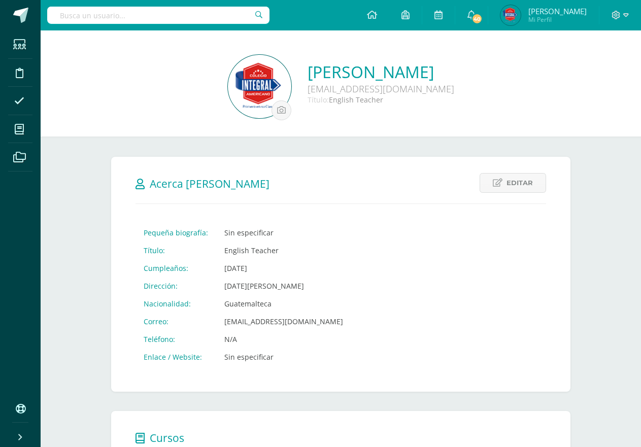
scroll to position [228, 0]
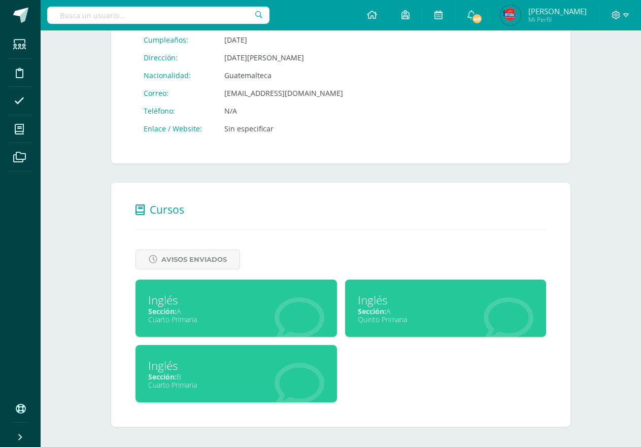
click at [250, 356] on div "Inglés Sección: B Cuarto Primaria" at bounding box center [235, 373] width 201 height 57
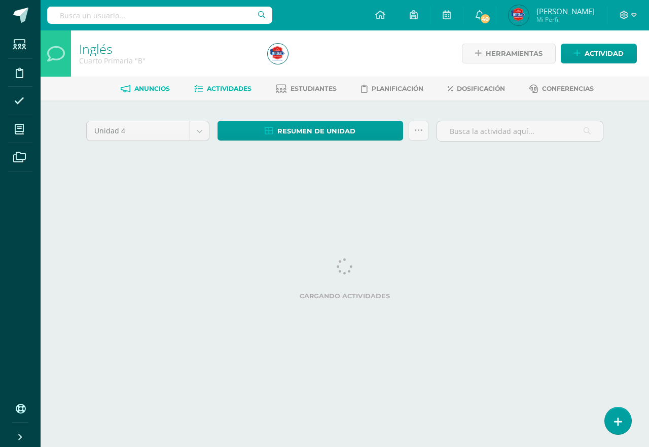
click at [145, 92] on span "Anuncios" at bounding box center [152, 89] width 36 height 8
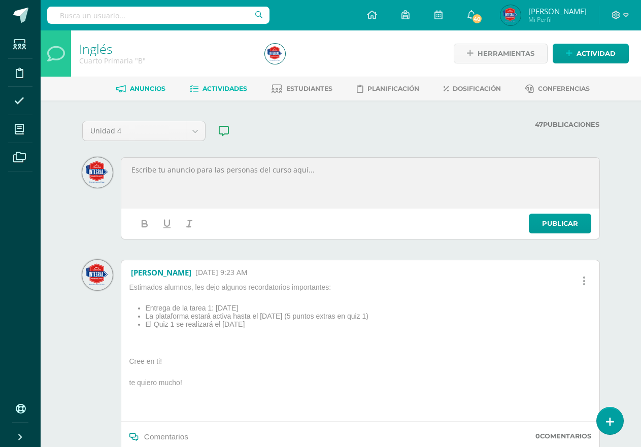
click at [208, 87] on span "Actividades" at bounding box center [224, 89] width 45 height 8
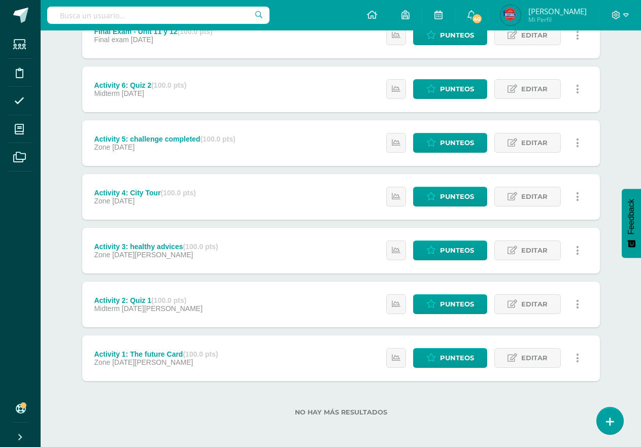
scroll to position [158, 0]
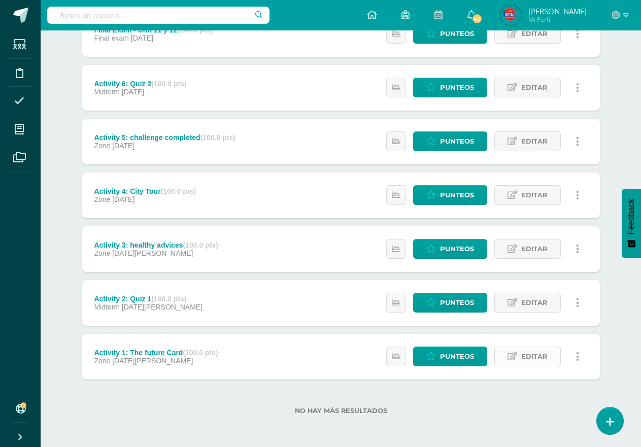
click at [525, 363] on span "Editar" at bounding box center [534, 356] width 26 height 19
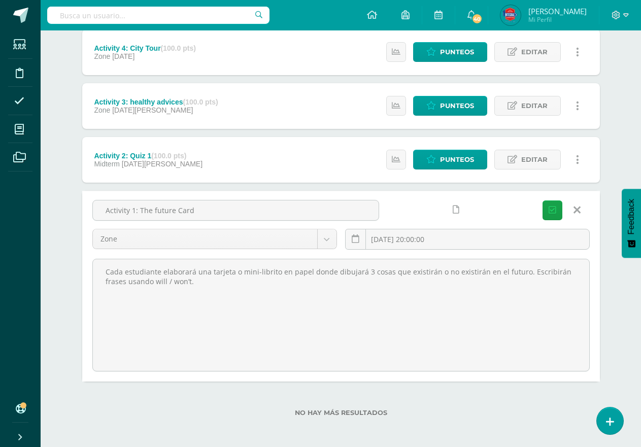
scroll to position [303, 0]
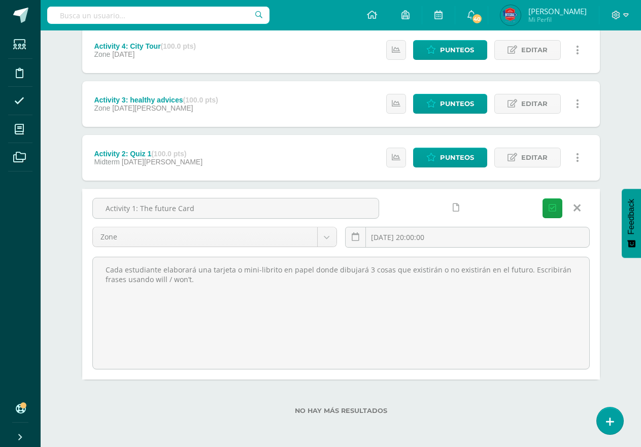
drag, startPoint x: 203, startPoint y: 282, endPoint x: 90, endPoint y: 228, distance: 125.5
click at [92, 228] on div "Activity 1: The future Card Zone Final exam Midterm Zone 2025-08-12 20:00:00 Gu…" at bounding box center [340, 283] width 497 height 171
drag, startPoint x: 155, startPoint y: 213, endPoint x: 95, endPoint y: 213, distance: 60.4
click at [95, 213] on input "Activity 1: The future Card" at bounding box center [236, 208] width 286 height 20
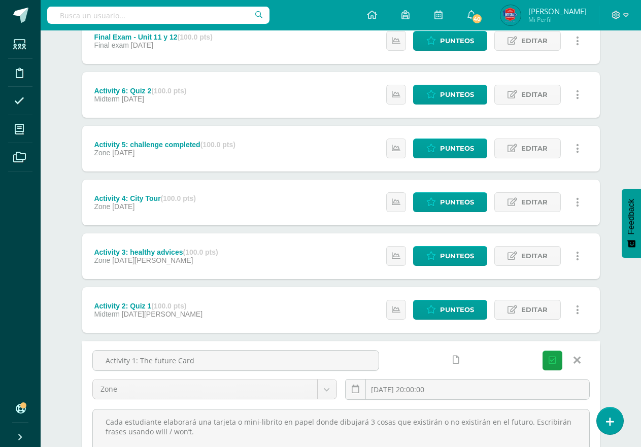
scroll to position [0, 0]
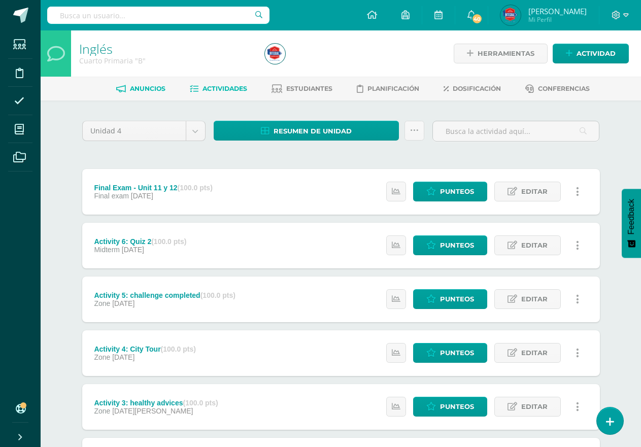
click at [156, 92] on span "Anuncios" at bounding box center [148, 89] width 36 height 8
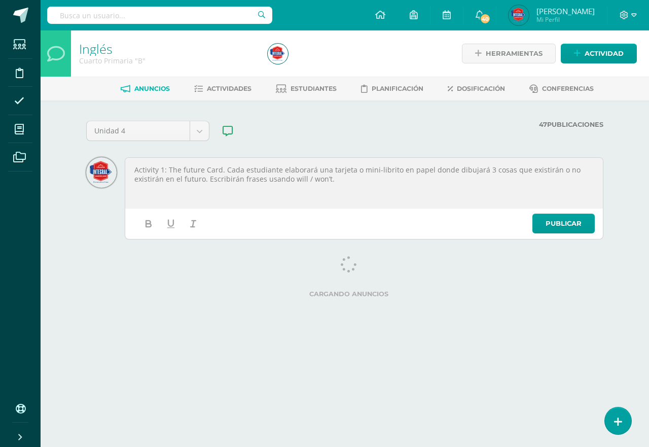
click at [167, 171] on p "Activity 1: The future Card. Cada estudiante elaborará una tarjeta o mini-libri…" at bounding box center [364, 174] width 460 height 18
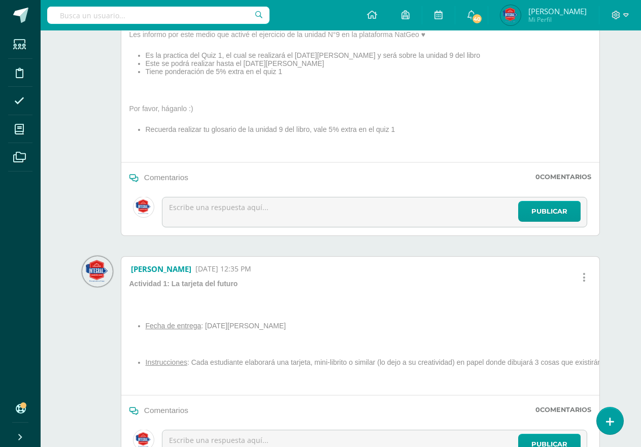
scroll to position [609, 0]
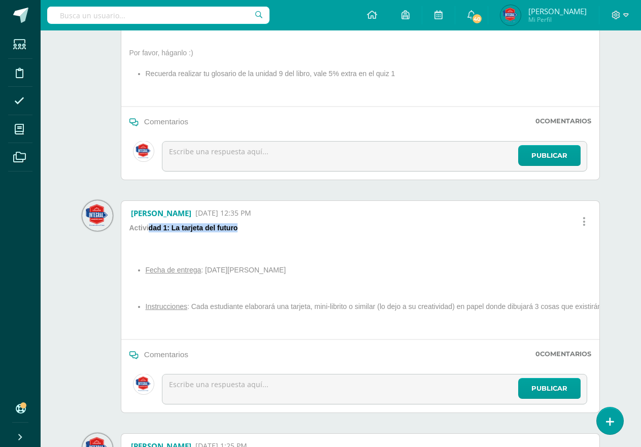
drag, startPoint x: 254, startPoint y: 224, endPoint x: 155, endPoint y: 239, distance: 100.6
click at [147, 234] on p "Actividad 1: La tarjeta del futuro" at bounding box center [492, 229] width 735 height 13
click at [220, 299] on div "Actividad 1: La tarjeta del futuro Fecha de entrega : martes 12 de agosto 2025 …" at bounding box center [492, 281] width 735 height 116
drag, startPoint x: 310, startPoint y: 274, endPoint x: 129, endPoint y: 229, distance: 186.2
click at [129, 229] on div "Actividad 1: La tarjeta del futuro Fecha de entrega : martes 12 de agosto 2025 …" at bounding box center [492, 281] width 735 height 116
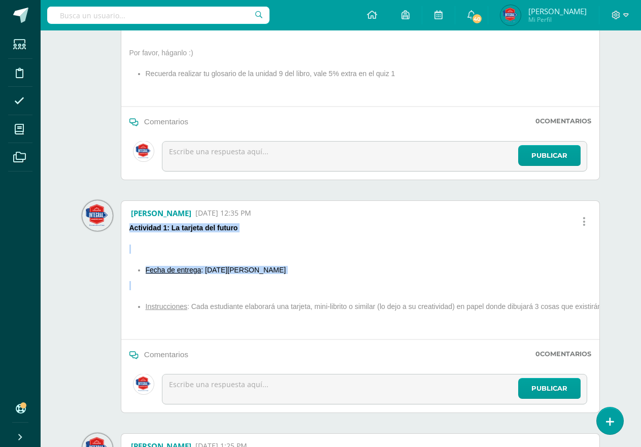
copy div "Actividad 1: La tarjeta del futuro Fecha de entrega : martes 12 de agosto 2025"
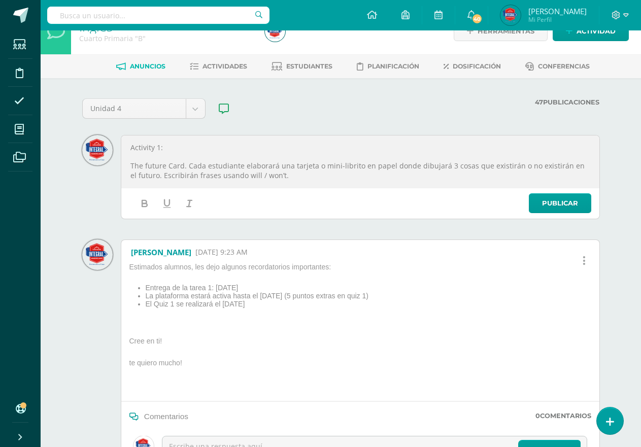
scroll to position [0, 0]
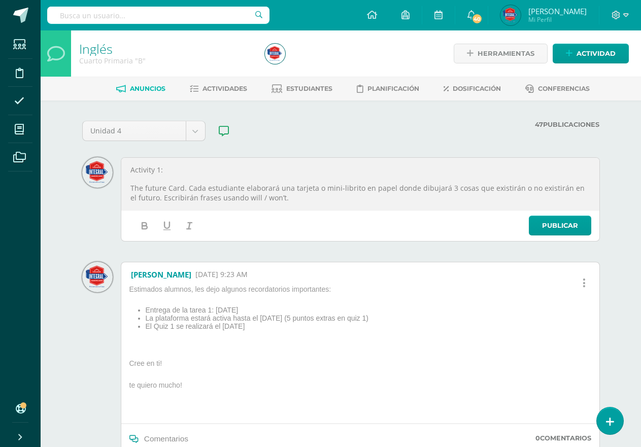
click at [170, 176] on p at bounding box center [360, 179] width 460 height 9
click at [132, 171] on p "Activity 1:" at bounding box center [360, 169] width 460 height 9
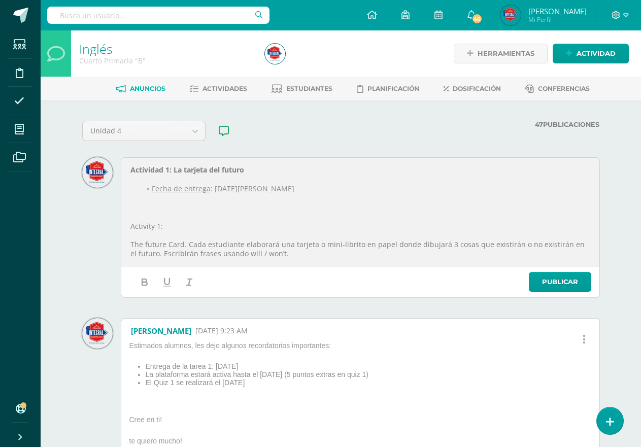
click at [130, 226] on p "Activity 1:" at bounding box center [360, 226] width 460 height 9
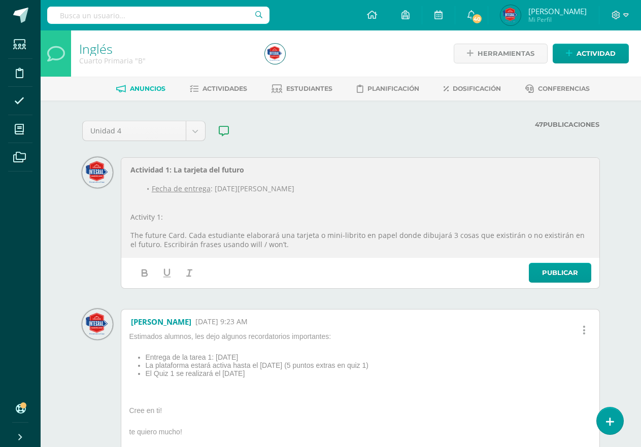
click at [134, 237] on p "The future Card. Cada estudiante elaborará una tarjeta o mini-librito en papel …" at bounding box center [360, 240] width 460 height 18
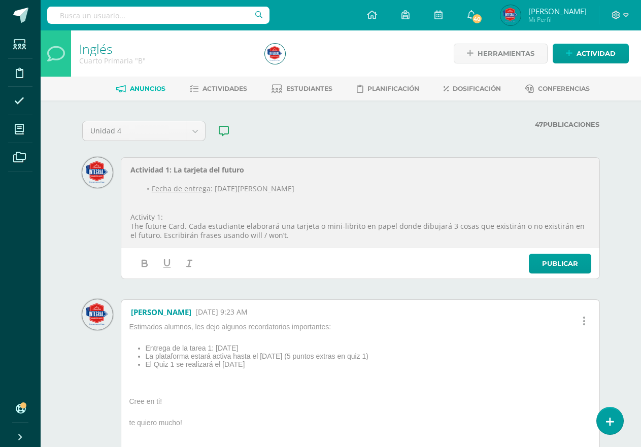
click at [199, 211] on p at bounding box center [360, 207] width 460 height 9
click at [529, 260] on link "Publicar" at bounding box center [560, 264] width 62 height 20
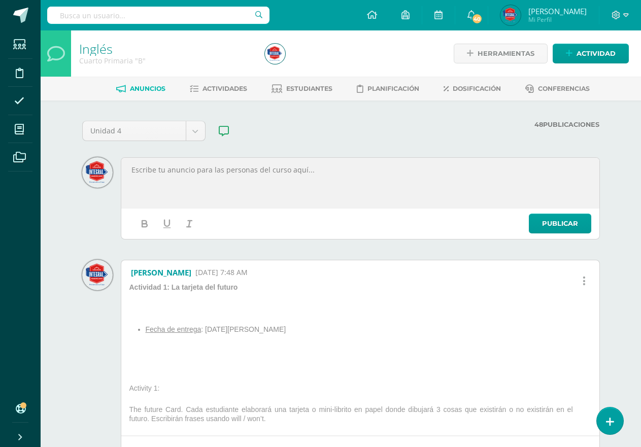
click at [601, 75] on div "Herramientas Detalle de asistencias Actividad" at bounding box center [540, 53] width 178 height 46
click at [596, 48] on span "Actividad" at bounding box center [595, 53] width 39 height 19
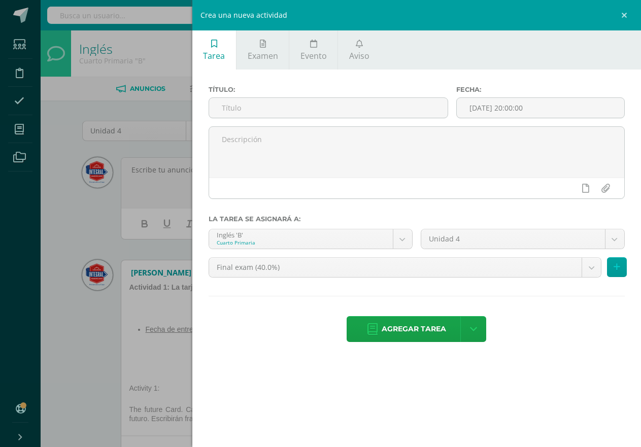
click at [118, 301] on div "Crea una nueva actividad Tarea Examen Evento Aviso Título: Fecha: 2025-08-11 20…" at bounding box center [320, 223] width 641 height 447
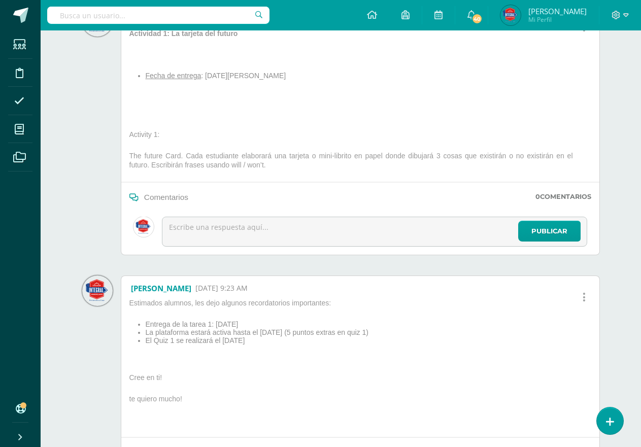
scroll to position [203, 0]
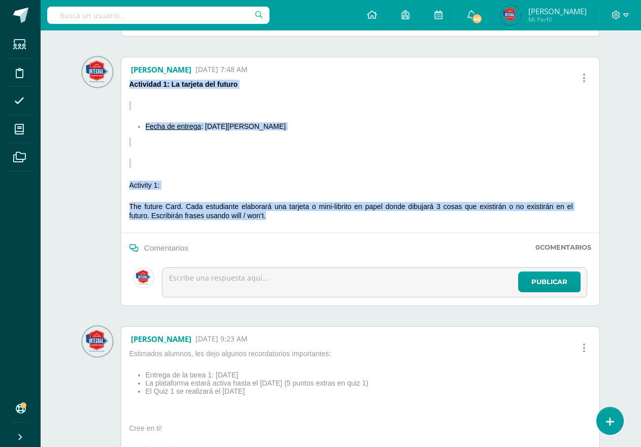
drag, startPoint x: 272, startPoint y: 216, endPoint x: 127, endPoint y: 86, distance: 195.1
click at [127, 86] on div "Actividad 1: La tarjeta del futuro Fecha de entrega : martes 12 de agosto 2025 …" at bounding box center [360, 156] width 470 height 153
copy div "Actividad 1: La tarjeta del futuro Fecha de entrega : martes 12 de agosto 2025 …"
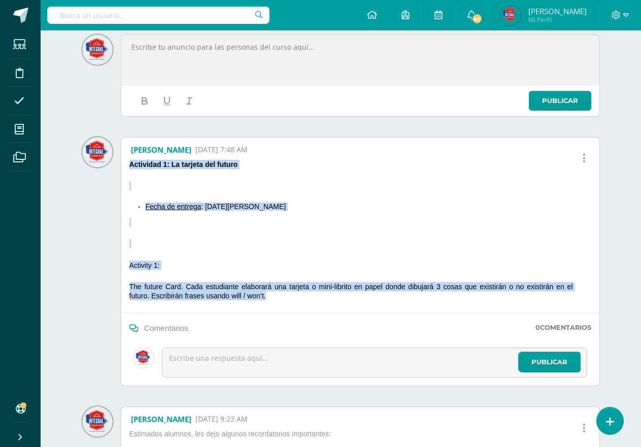
scroll to position [0, 0]
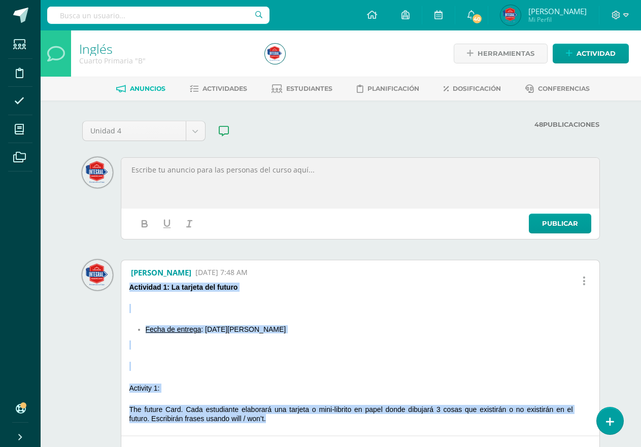
click at [242, 166] on p at bounding box center [360, 169] width 460 height 9
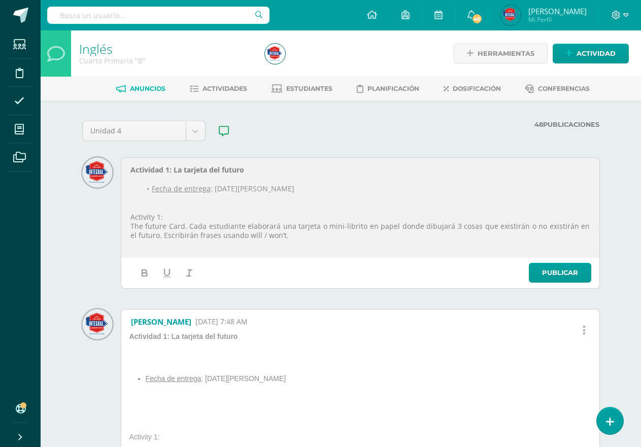
click at [130, 172] on strong "Actividad 1: La tarjeta del futuro" at bounding box center [187, 170] width 114 height 10
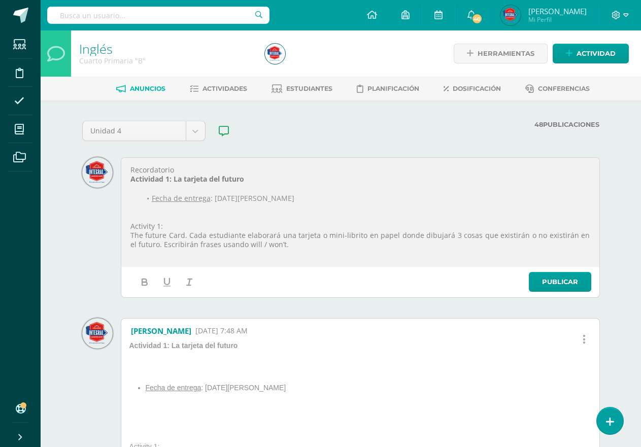
click at [141, 170] on p "Recordatorio" at bounding box center [360, 169] width 460 height 9
click at [169, 282] on icon "button" at bounding box center [166, 282] width 5 height 6
click at [132, 180] on strong "Actividad 1: La tarjeta del futuro" at bounding box center [187, 179] width 114 height 10
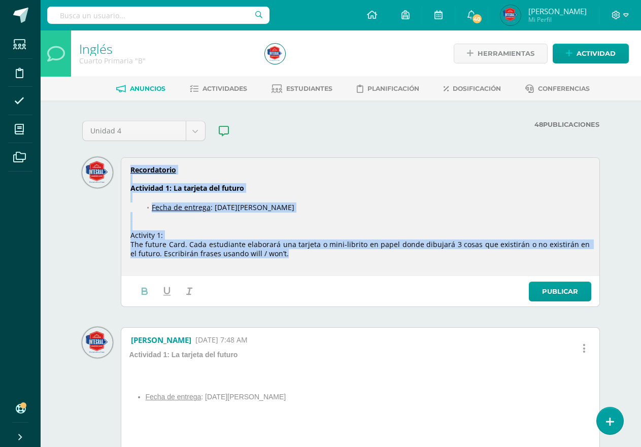
drag, startPoint x: 303, startPoint y: 254, endPoint x: 127, endPoint y: 164, distance: 198.1
click at [127, 164] on div "Recordatorio ﻿ Actividad 1: La tarjeta del futuro Fecha de entrega : [DATE][PER…" at bounding box center [360, 216] width 475 height 115
copy div "Recordatorio ﻿ Actividad 1: La tarjeta del futuro Fecha de entrega : [DATE][PER…"
click at [563, 299] on link "Publicar" at bounding box center [560, 292] width 62 height 20
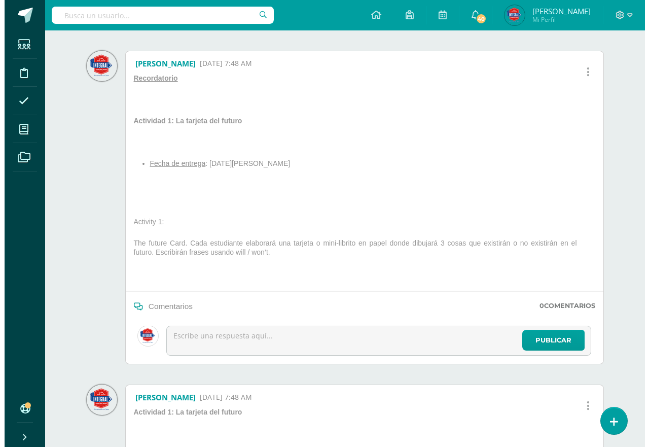
scroll to position [254, 0]
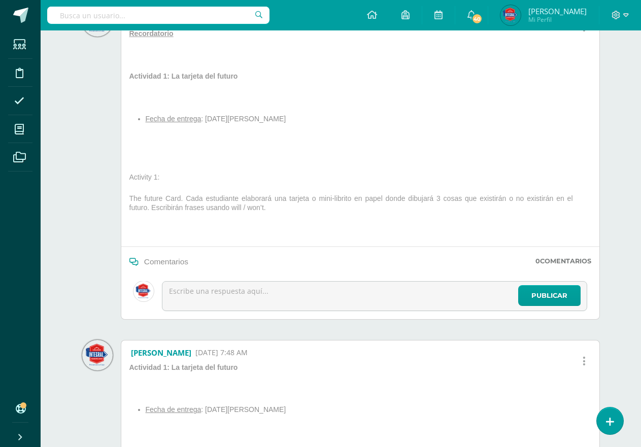
click at [586, 360] on link at bounding box center [584, 362] width 26 height 26
click at [576, 404] on link "Eliminar" at bounding box center [564, 398] width 60 height 16
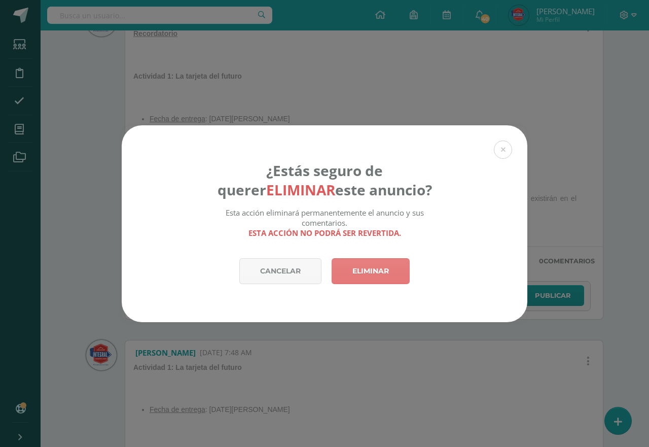
click at [372, 274] on link "Eliminar" at bounding box center [371, 271] width 78 height 26
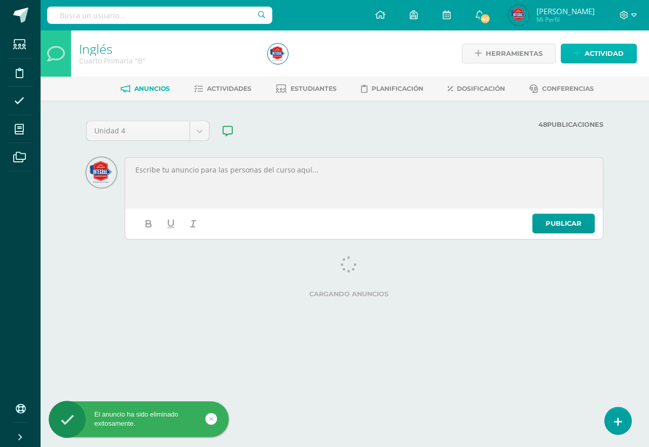
click at [617, 54] on span "Actividad" at bounding box center [604, 53] width 39 height 19
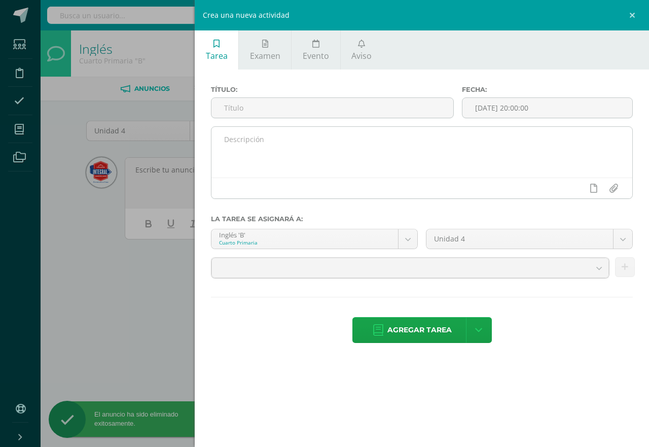
click at [373, 157] on textarea at bounding box center [422, 152] width 421 height 51
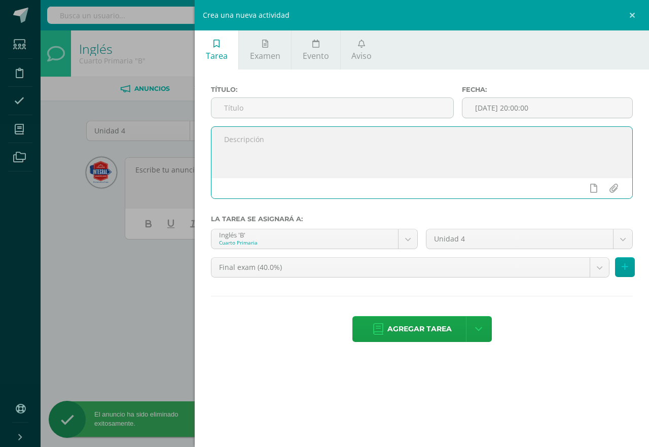
click at [370, 148] on textarea at bounding box center [422, 152] width 421 height 51
paste textarea "Recordatorio ﻿Actividad 1: La tarjeta del futuro Fecha de entrega: [DATE][PERSO…"
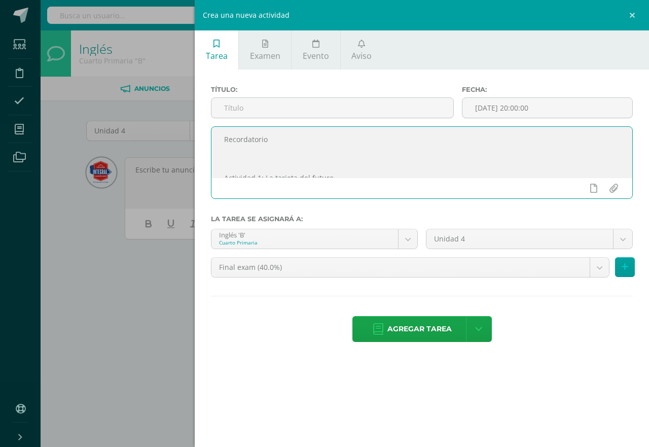
click at [239, 160] on textarea "Recordatorio ﻿Actividad 1: La tarjeta del futuro Fecha de entrega: [DATE][PERSO…" at bounding box center [422, 152] width 421 height 51
click at [247, 154] on textarea "Recordatorio ﻿Actividad 1: La tarjeta del futuro Fecha de entrega: [DATE][PERSO…" at bounding box center [422, 152] width 421 height 51
click at [248, 150] on textarea "Recordatorio ﻿Actividad 1: La tarjeta del futuro Fecha de entrega: [DATE][PERSO…" at bounding box center [422, 152] width 421 height 51
click at [249, 168] on textarea "Recordatorio ﻿Actividad 1: La tarjeta del futuro Fecha de entrega: [DATE][PERSO…" at bounding box center [422, 152] width 421 height 51
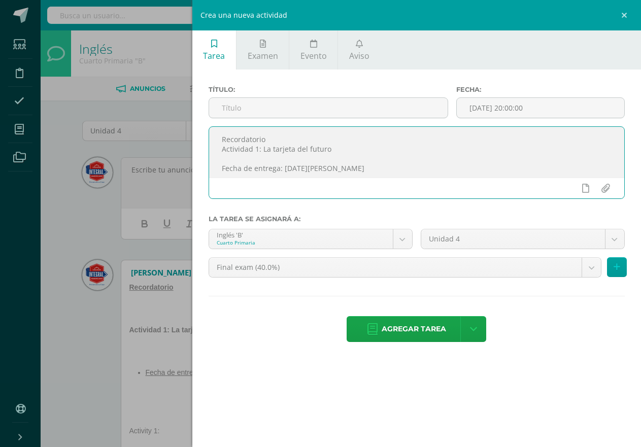
scroll to position [51, 0]
click at [248, 156] on textarea "Recordatorio ﻿Actividad 1: La tarjeta del futuro Fecha de entrega: [DATE][PERSO…" at bounding box center [416, 152] width 415 height 51
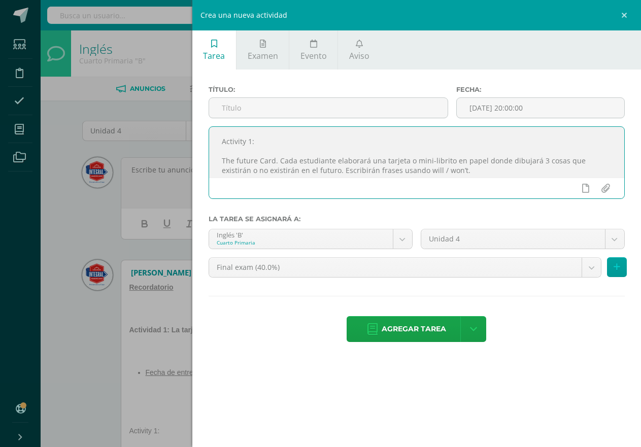
click at [246, 153] on textarea "Recordatorio ﻿Actividad 1: La tarjeta del futuro Fecha de entrega: [DATE][PERSO…" at bounding box center [416, 152] width 415 height 51
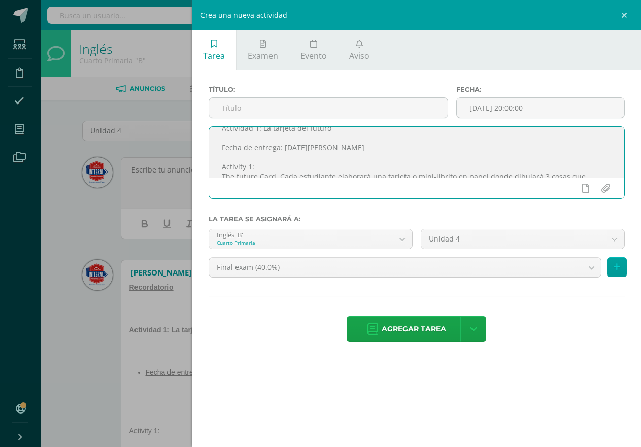
scroll to position [0, 0]
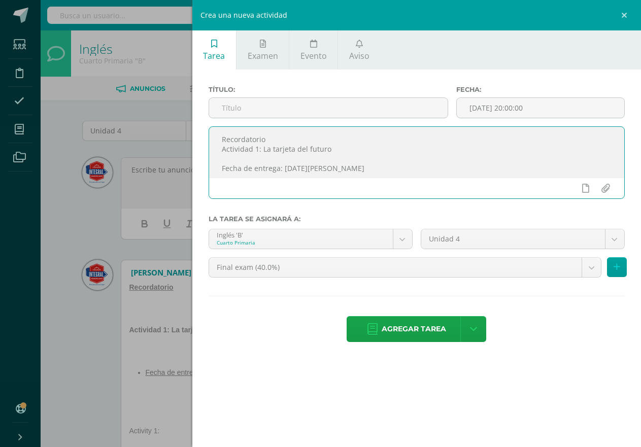
drag, startPoint x: 349, startPoint y: 147, endPoint x: 193, endPoint y: 134, distance: 155.8
click at [193, 134] on div "Título: Fecha: [DATE] 20:00:00 Recordatorio ﻿Actividad 1: La tarjeta del futuro…" at bounding box center [416, 215] width 448 height 291
type textarea "Recordatorio ﻿Actividad 1: La tarjeta del futuro Fecha de entrega: [DATE][PERSO…"
click at [297, 107] on input "text" at bounding box center [328, 108] width 238 height 20
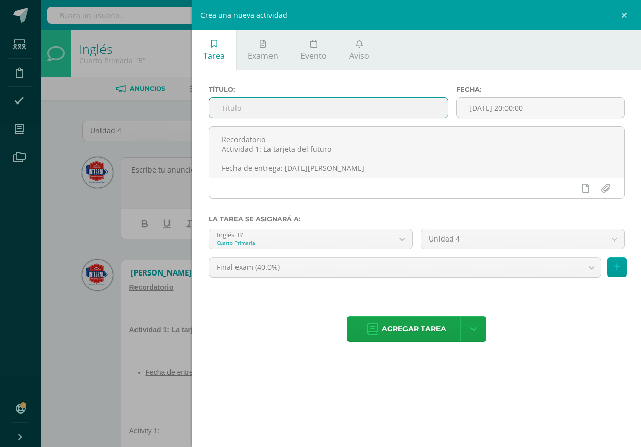
paste input "Recordatorio ﻿Actividad 1: La tarjeta del futuro"
click at [265, 109] on input "Recordatorio ﻿Actividad 1: La tarjeta del futuro" at bounding box center [328, 108] width 238 height 20
click at [396, 105] on input "Recordatorio: ﻿Actividad 1: La tarjeta del futuro" at bounding box center [328, 108] width 238 height 20
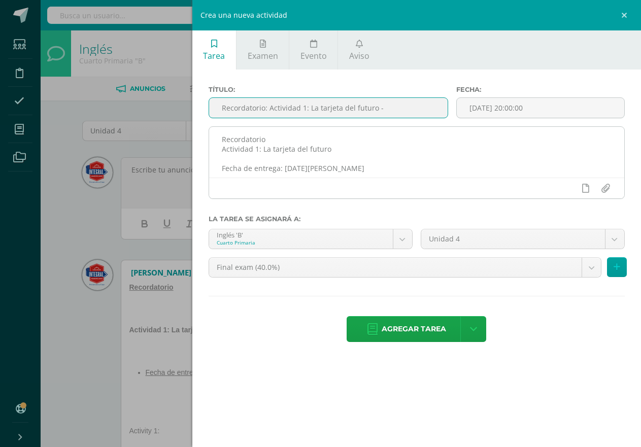
scroll to position [6, 0]
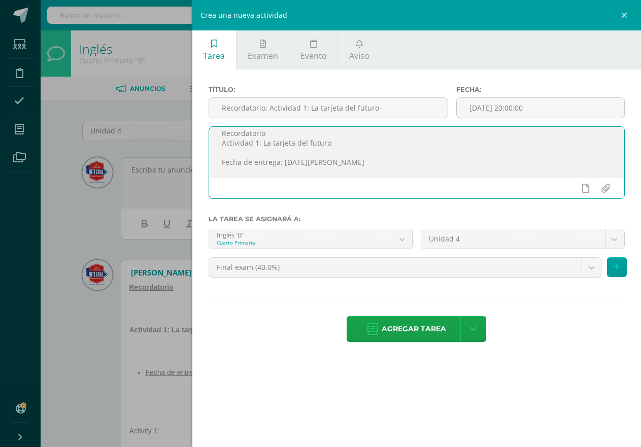
drag, startPoint x: 390, startPoint y: 168, endPoint x: 255, endPoint y: 163, distance: 135.0
click at [255, 163] on textarea "Recordatorio ﻿Actividad 1: La tarjeta del futuro Fecha de entrega: [DATE][PERSO…" at bounding box center [416, 152] width 415 height 51
click at [384, 109] on input "Recordatorio: ﻿Actividad 1: La tarjeta del futuro -" at bounding box center [328, 108] width 238 height 20
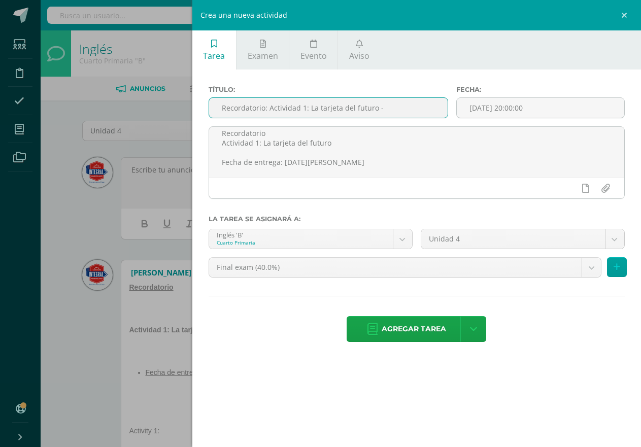
paste input "entrega: [DATE][PERSON_NAME]"
type input "Recordatorio: ﻿Actividad 1: La tarjeta del futuro - entrega: [DATE][PERSON_NAME]"
click at [359, 46] on icon at bounding box center [359, 44] width 7 height 8
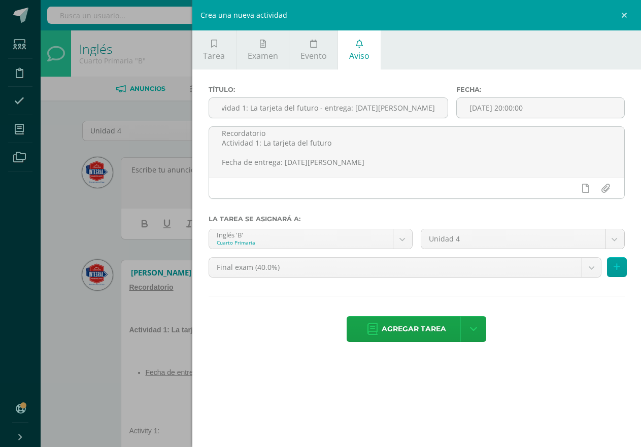
scroll to position [0, 0]
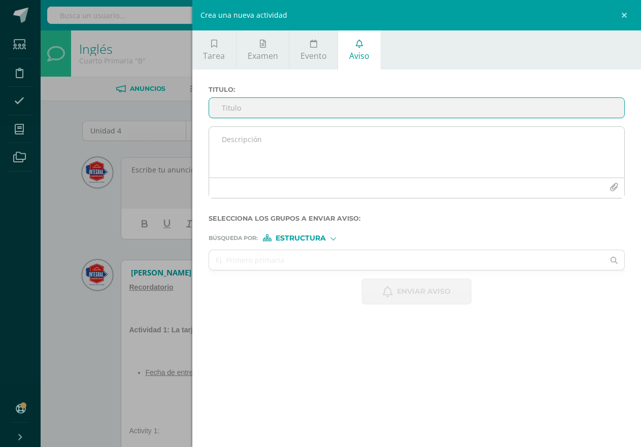
click at [343, 159] on textarea at bounding box center [416, 152] width 415 height 51
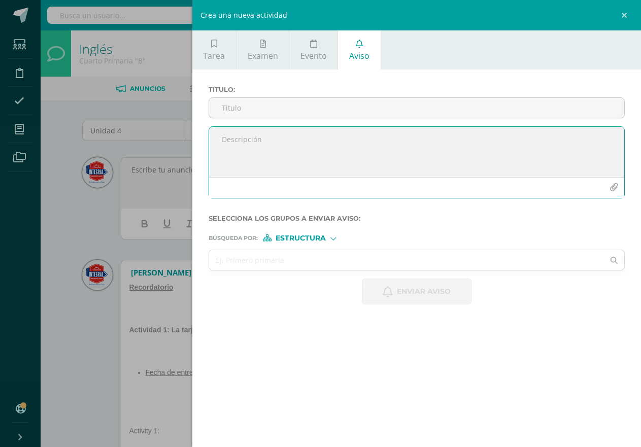
paste textarea "entrega: [DATE][PERSON_NAME]"
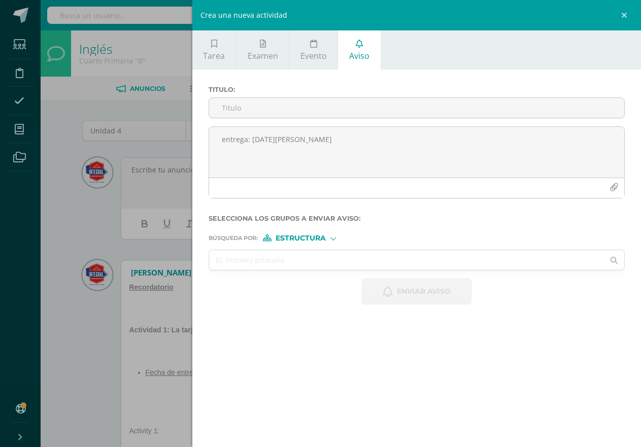
click at [114, 212] on div "Crea una nueva actividad Tarea Examen Evento Aviso Título: Recordatorio: ﻿Activ…" at bounding box center [320, 223] width 641 height 447
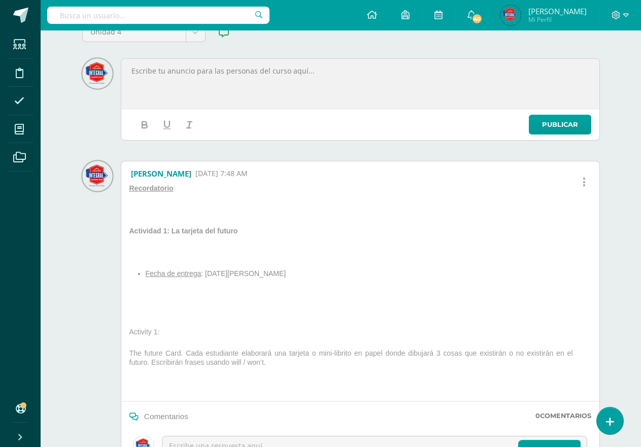
scroll to position [101, 0]
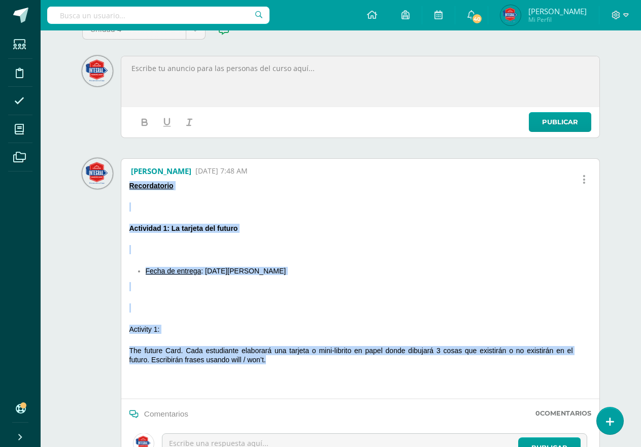
drag, startPoint x: 279, startPoint y: 365, endPoint x: 127, endPoint y: 184, distance: 235.9
click at [127, 184] on div "Recordatorio ﻿ Actividad 1: La tarjeta del futuro Fecha de entrega : [DATE][PER…" at bounding box center [360, 289] width 470 height 217
copy div "Recordatorio ﻿ Actividad 1: La tarjeta del futuro Fecha de entrega : [DATE][PER…"
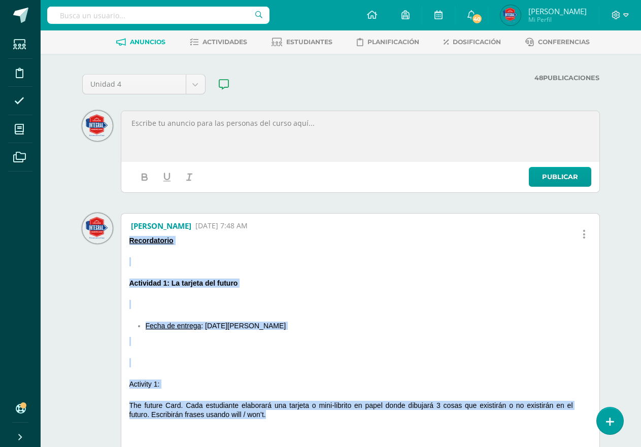
scroll to position [0, 0]
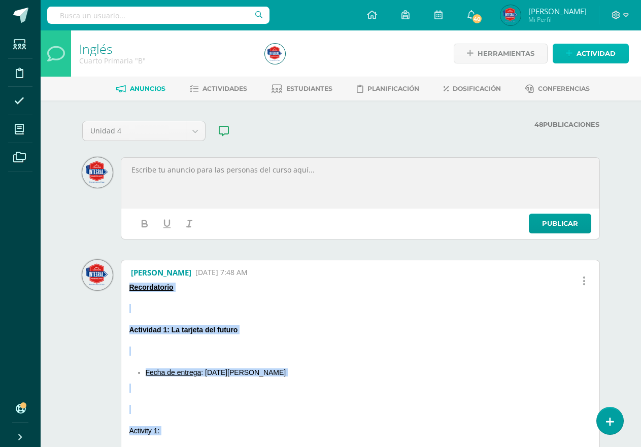
click at [578, 59] on span "Actividad" at bounding box center [595, 53] width 39 height 19
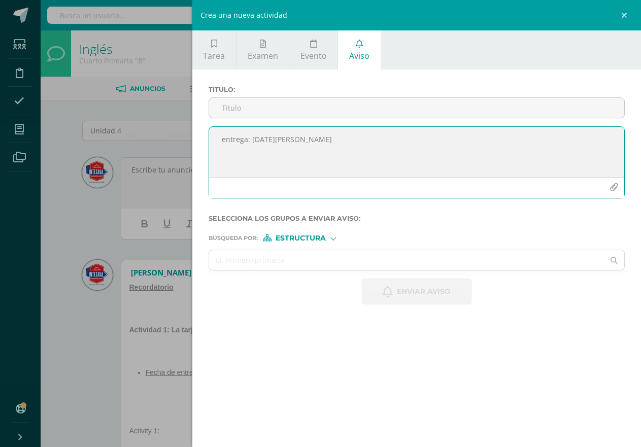
click at [416, 168] on textarea "entrega: [DATE][PERSON_NAME]" at bounding box center [416, 152] width 415 height 51
drag, startPoint x: 440, startPoint y: 144, endPoint x: 207, endPoint y: 136, distance: 233.5
click at [207, 136] on div "entrega: [DATE][PERSON_NAME]" at bounding box center [416, 166] width 424 height 80
paste textarea "Recordatorio ﻿Actividad 1: La tarjeta del futuro Fecha de entrega: [DATE][PERSO…"
click at [242, 156] on textarea "Recordatorio ﻿Actividad 1: La tarjeta del futuro Fecha de entrega: [DATE][PERSO…" at bounding box center [416, 152] width 415 height 51
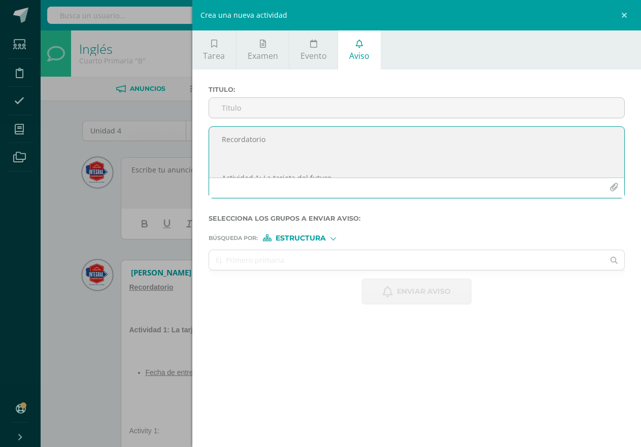
click at [243, 165] on textarea "Recordatorio ﻿Actividad 1: La tarjeta del futuro Fecha de entrega: [DATE][PERSO…" at bounding box center [416, 152] width 415 height 51
click at [249, 177] on textarea "Recordatorio ﻿Actividad 1: La tarjeta del futuro Fecha de entrega: [DATE][PERSO…" at bounding box center [416, 152] width 415 height 51
click at [250, 150] on textarea "Recordatorio ﻿Actividad 1: La tarjeta del futuro Fecha de entrega: [DATE][PERSO…" at bounding box center [416, 152] width 415 height 51
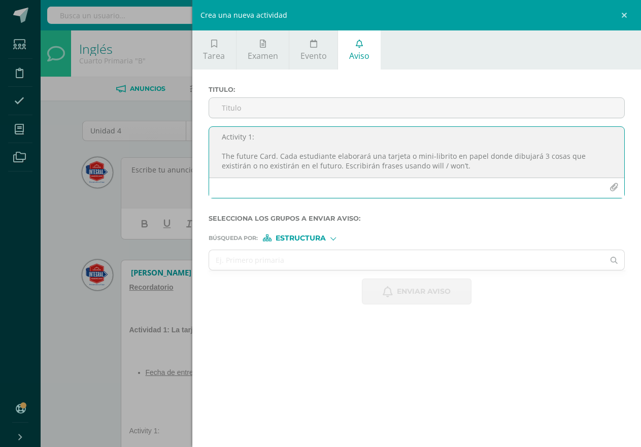
scroll to position [46, 0]
drag, startPoint x: 267, startPoint y: 140, endPoint x: 211, endPoint y: 145, distance: 56.5
click at [211, 145] on textarea "Recordatorio ﻿Actividad 1: La tarjeta del futuro Fecha de entrega: [DATE][PERSO…" at bounding box center [416, 152] width 415 height 51
click at [250, 145] on textarea "Recordatorio ﻿Actividad 1: La tarjeta del futuro Fecha de entrega: [DATE][PERSO…" at bounding box center [416, 152] width 415 height 51
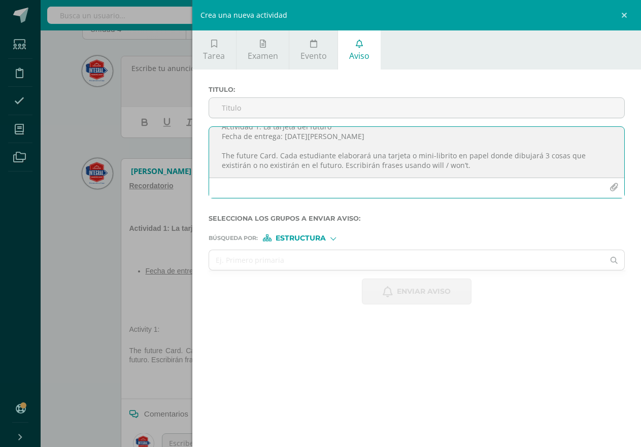
scroll to position [0, 0]
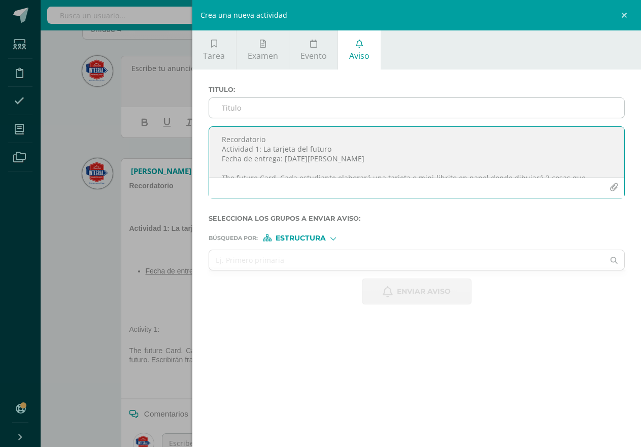
type textarea "Recordatorio ﻿Actividad 1: La tarjeta del futuro Fecha de entrega: [DATE][PERSO…"
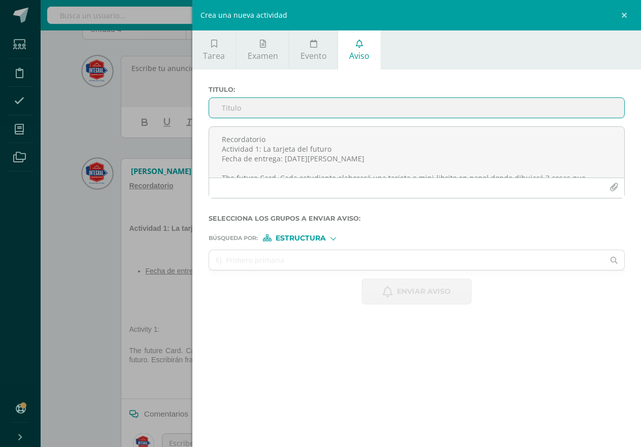
click at [268, 110] on input "Titulo :" at bounding box center [416, 108] width 415 height 20
type input "Recordatorio, entrega [DATE] - Tarea 1: La tarjeta del futuro"
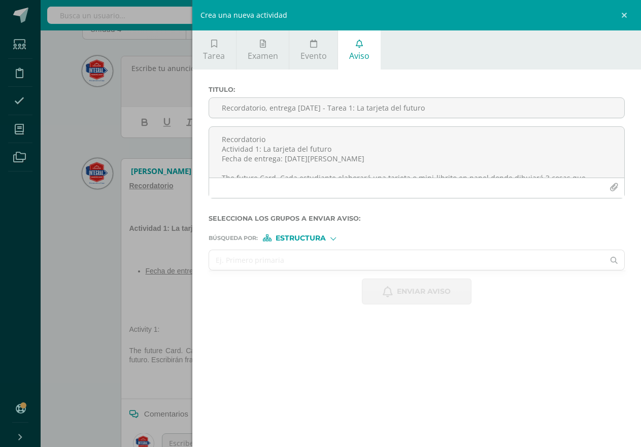
click at [253, 264] on input "text" at bounding box center [406, 260] width 395 height 20
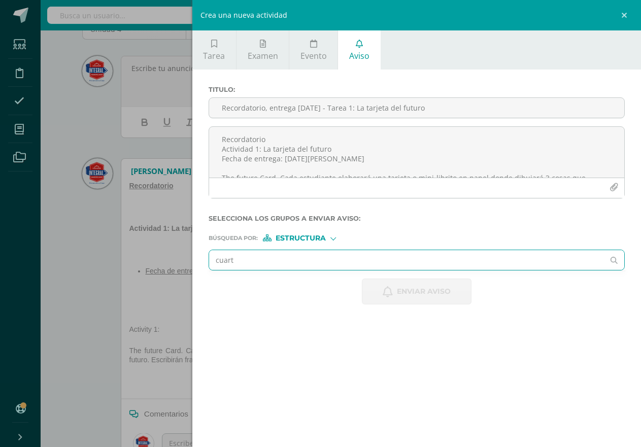
type input "cuarto"
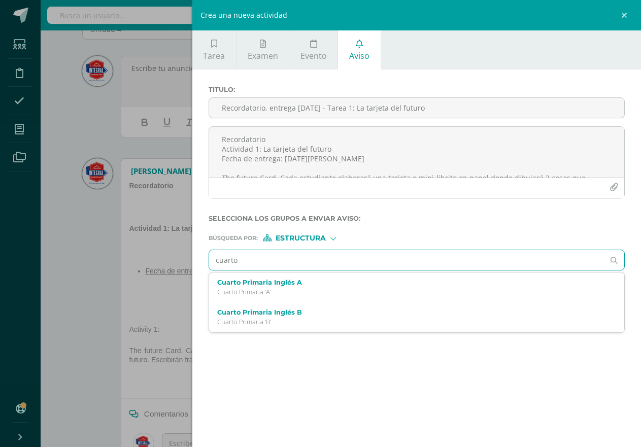
click at [236, 292] on p "Cuarto Primaria 'A'" at bounding box center [407, 292] width 381 height 9
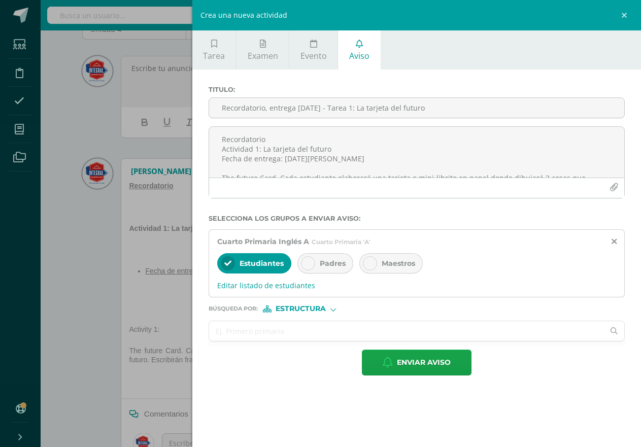
click at [259, 326] on input "text" at bounding box center [406, 331] width 395 height 20
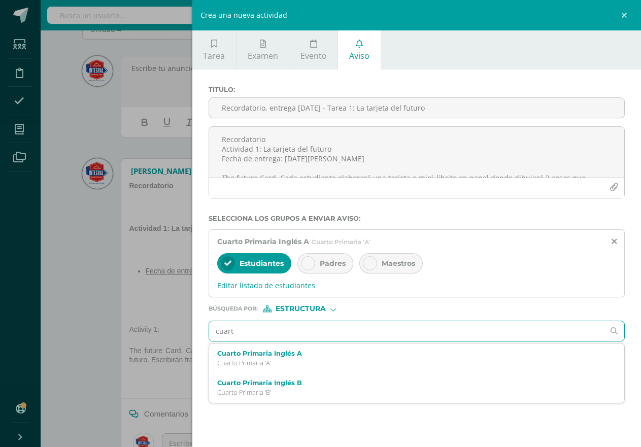
type input "cuarto"
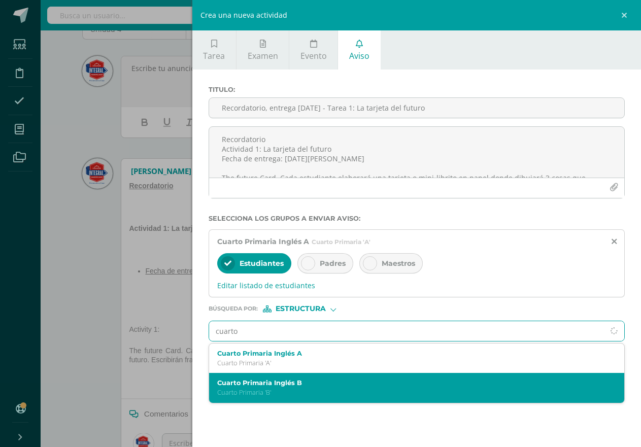
click at [283, 375] on div "Cuarto Primaria Inglés B Cuarto Primaria 'B'" at bounding box center [416, 388] width 415 height 30
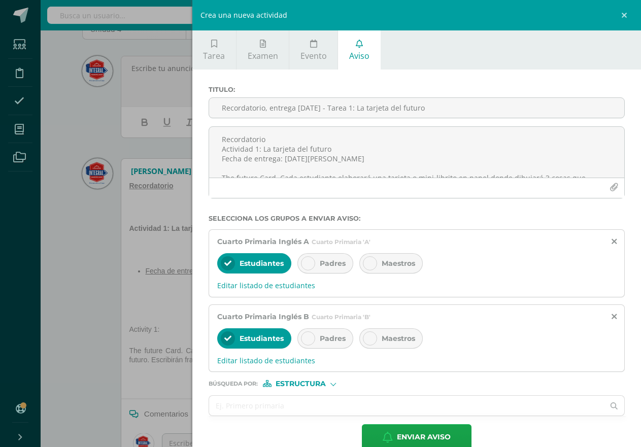
click at [335, 271] on div "Padres" at bounding box center [325, 263] width 56 height 20
click at [390, 265] on span "Maestros" at bounding box center [398, 263] width 33 height 9
drag, startPoint x: 389, startPoint y: 330, endPoint x: 386, endPoint y: 335, distance: 5.5
click at [388, 333] on div "Maestros" at bounding box center [390, 338] width 63 height 20
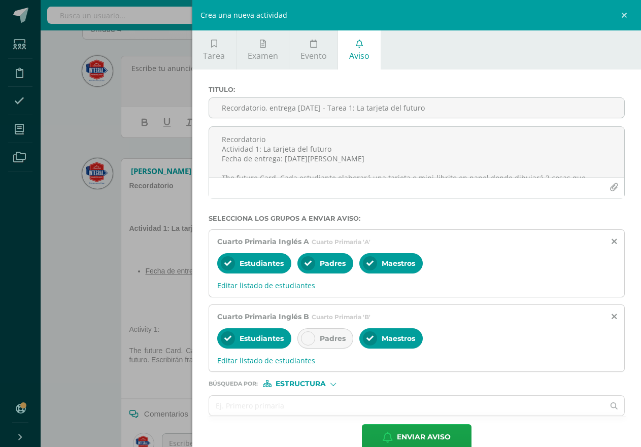
click at [342, 339] on span "Padres" at bounding box center [333, 338] width 26 height 9
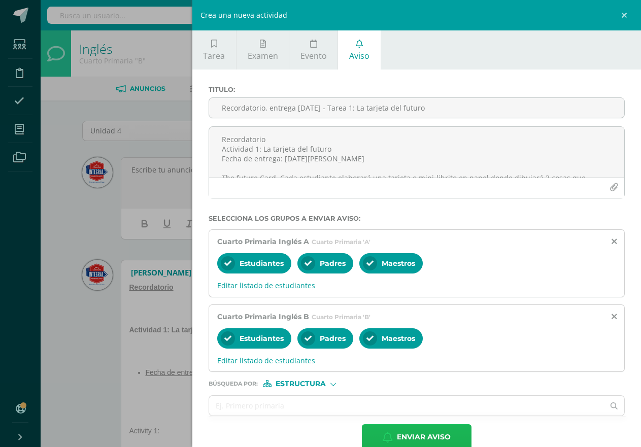
click at [418, 446] on span "Enviar aviso" at bounding box center [424, 437] width 54 height 25
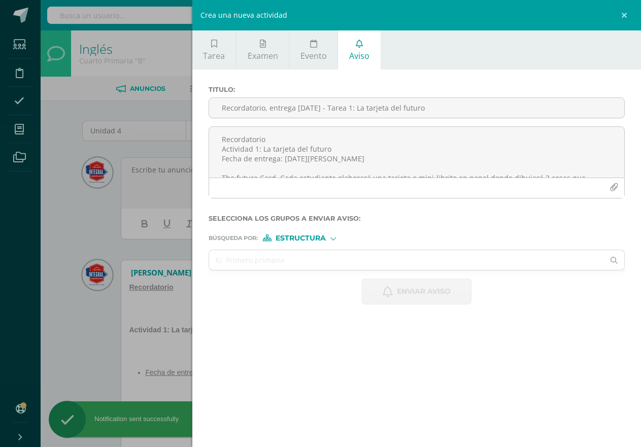
click at [90, 233] on div "Crea una nueva actividad Tarea Examen Evento Aviso Título: Recordatorio: ﻿Activ…" at bounding box center [320, 223] width 641 height 447
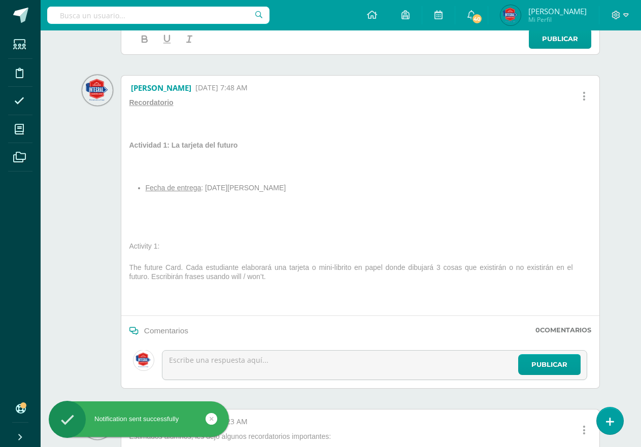
scroll to position [203, 0]
